Goal: Entertainment & Leisure: Consume media (video, audio)

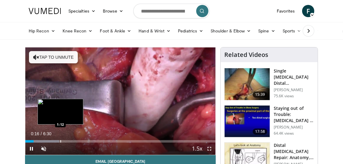
click at [60, 140] on div "Loaded : 17.76% 0:16 1:12" at bounding box center [120, 140] width 190 height 6
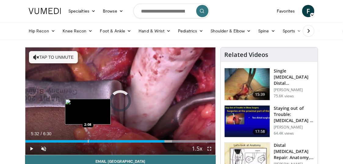
drag, startPoint x: 188, startPoint y: 142, endPoint x: 39, endPoint y: 138, distance: 148.5
click at [40, 138] on div "Loaded : 100.00% 2:12 2:08" at bounding box center [120, 140] width 190 height 6
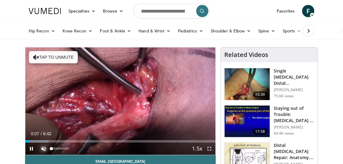
click at [44, 147] on span "Video Player" at bounding box center [44, 148] width 12 height 12
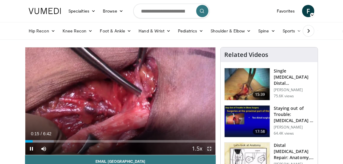
click at [208, 148] on span "Video Player" at bounding box center [209, 148] width 12 height 12
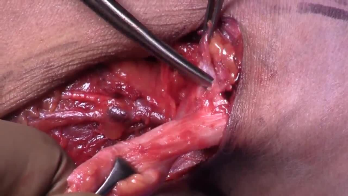
click at [304, 152] on video-js "**********" at bounding box center [174, 98] width 348 height 196
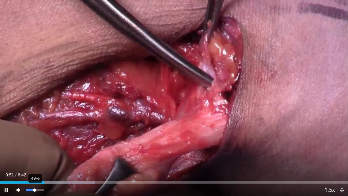
drag, startPoint x: 44, startPoint y: 190, endPoint x: 35, endPoint y: 191, distance: 9.8
click at [35, 163] on div "Volume Level" at bounding box center [30, 190] width 9 height 2
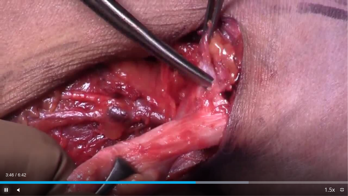
click at [5, 163] on span "Video Player" at bounding box center [6, 189] width 12 height 12
click at [343, 163] on span "Video Player" at bounding box center [341, 189] width 12 height 12
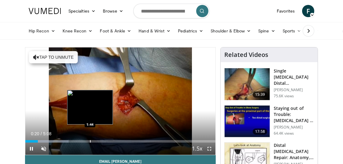
click at [90, 140] on div "Progress Bar" at bounding box center [90, 141] width 1 height 2
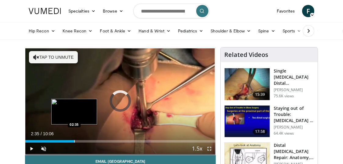
click at [74, 140] on div "Loaded : 8.17% 00:06 02:35" at bounding box center [120, 141] width 190 height 2
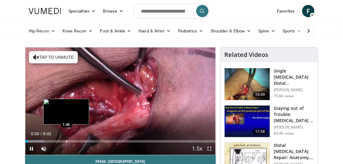
click at [66, 140] on div "Loaded : 9.94% 0:05 1:26" at bounding box center [120, 140] width 190 height 6
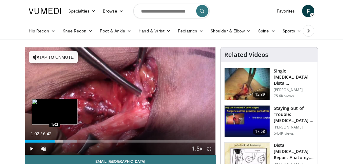
click at [55, 139] on div "Loaded : 27.34% 1:28 1:02" at bounding box center [120, 140] width 190 height 6
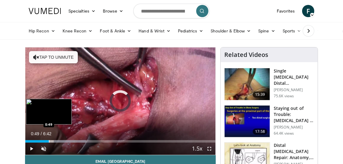
click at [49, 140] on div "Loaded : 32.00% 0:49 0:49" at bounding box center [120, 140] width 190 height 6
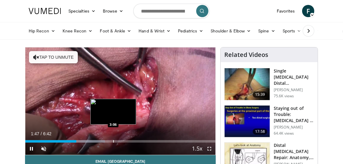
click at [113, 140] on div "Loaded : 41.86% 1:48 3:06" at bounding box center [120, 140] width 190 height 6
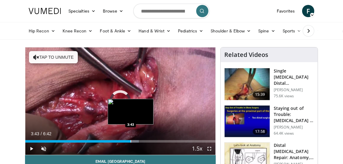
click at [131, 139] on div "Loaded : 59.65% 3:43 3:43" at bounding box center [120, 140] width 190 height 6
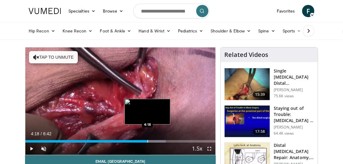
click at [148, 138] on div "Loaded : 73.88% 3:54 4:18" at bounding box center [120, 140] width 190 height 6
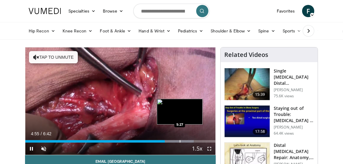
click at [180, 140] on div "Progress Bar" at bounding box center [180, 141] width 1 height 2
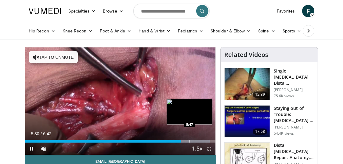
click at [190, 139] on video-js "**********" at bounding box center [120, 100] width 190 height 107
